Goal: Transaction & Acquisition: Subscribe to service/newsletter

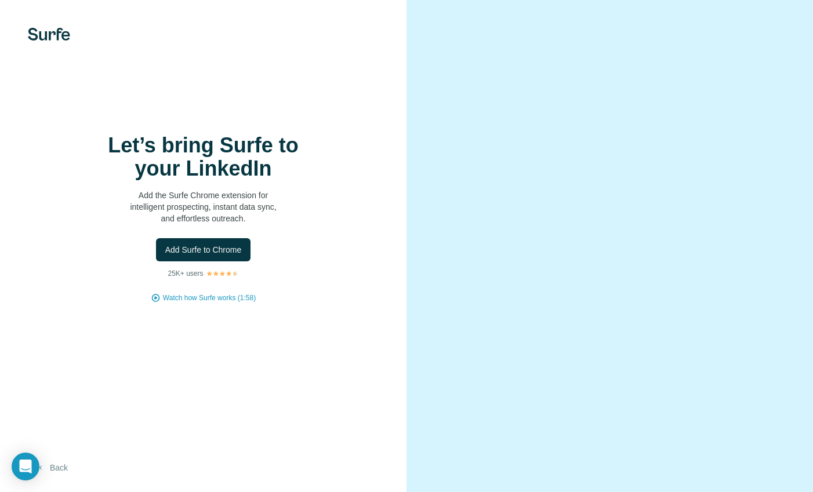
click at [55, 466] on button "Back" at bounding box center [52, 468] width 48 height 21
